Goal: Find specific page/section: Find specific page/section

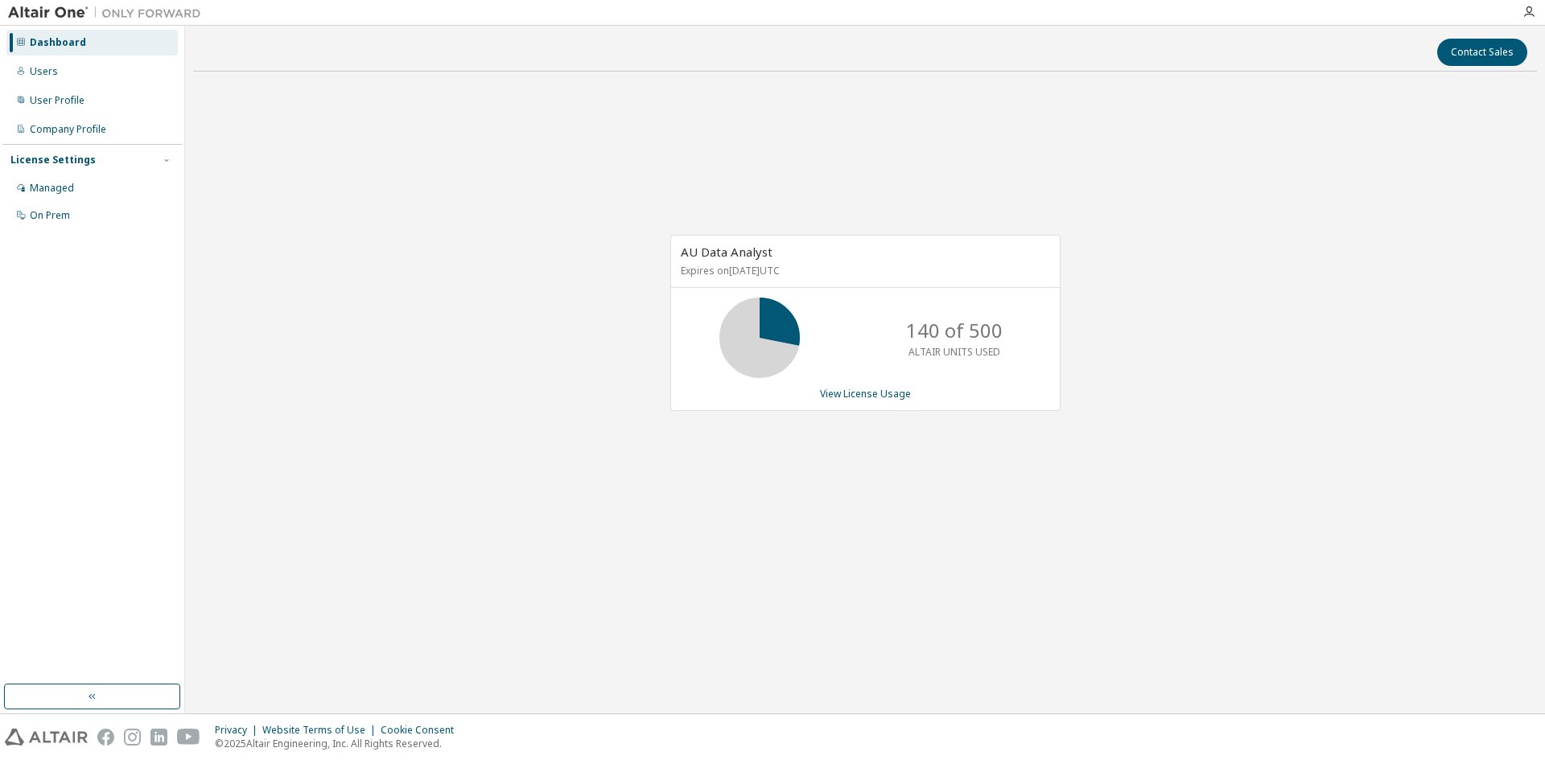
click at [1527, 15] on icon "button" at bounding box center [1528, 12] width 13 height 13
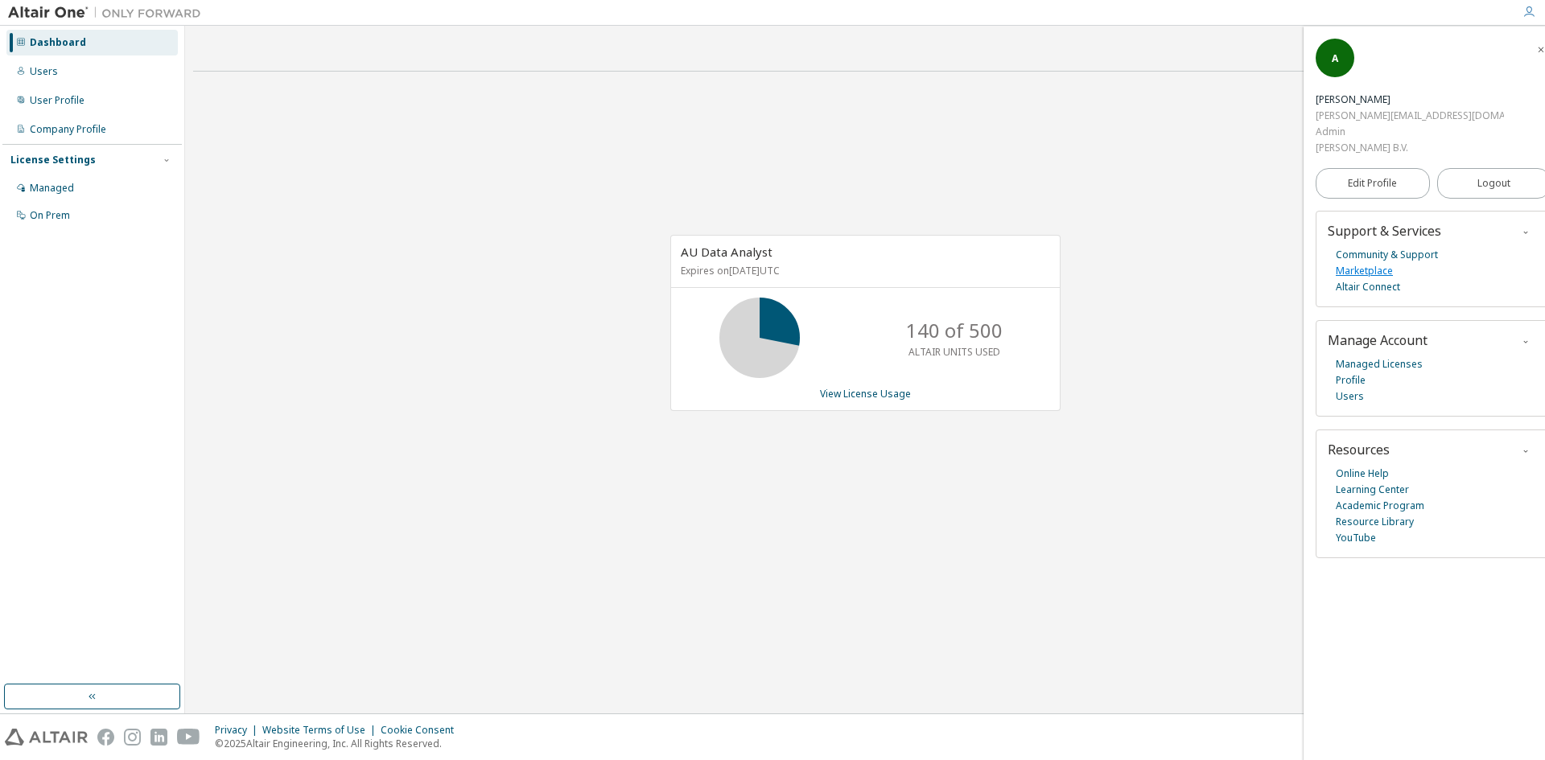
click at [1367, 276] on link "Marketplace" at bounding box center [1364, 271] width 57 height 16
